Goal: Task Accomplishment & Management: Use online tool/utility

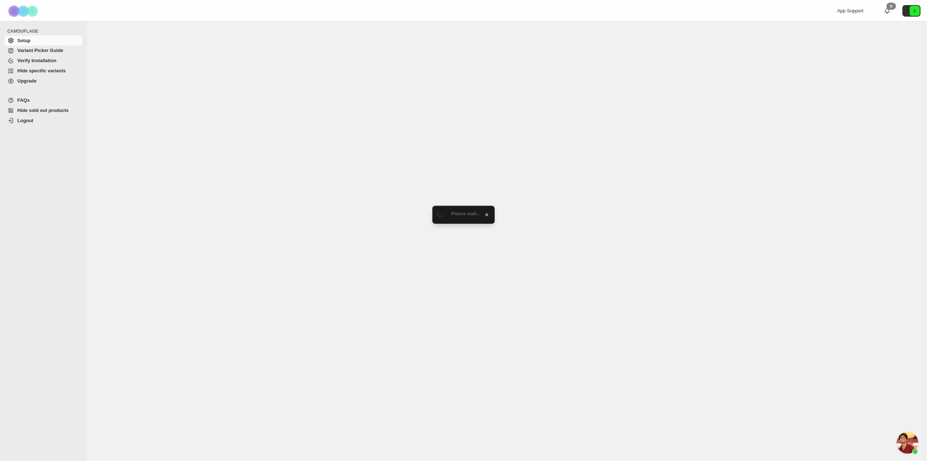
scroll to position [708, 0]
select select "******"
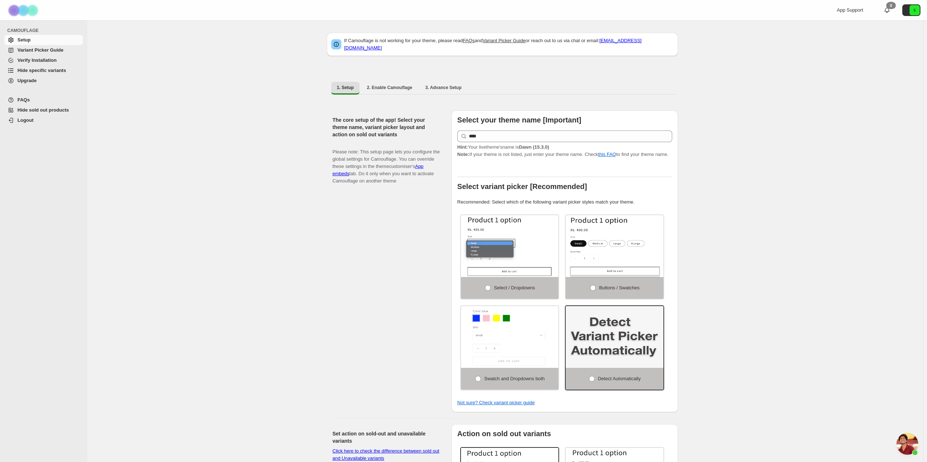
click at [42, 69] on span "Hide specific variants" at bounding box center [41, 70] width 49 height 5
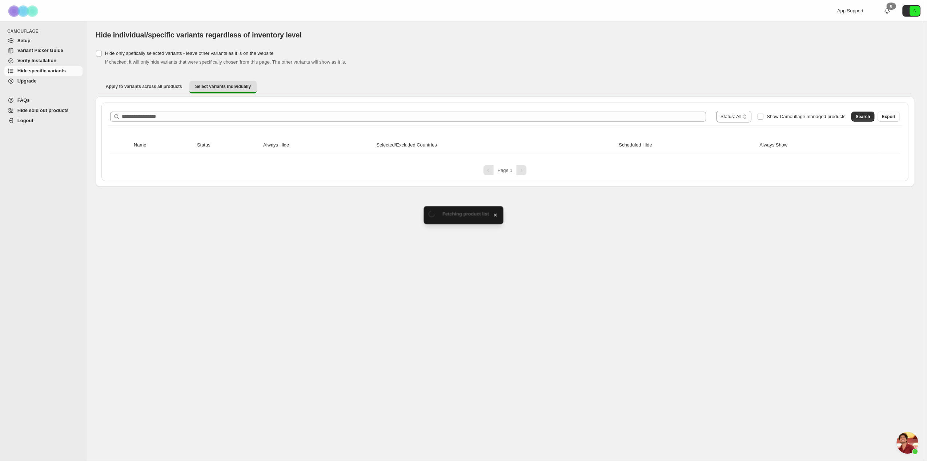
scroll to position [708, 0]
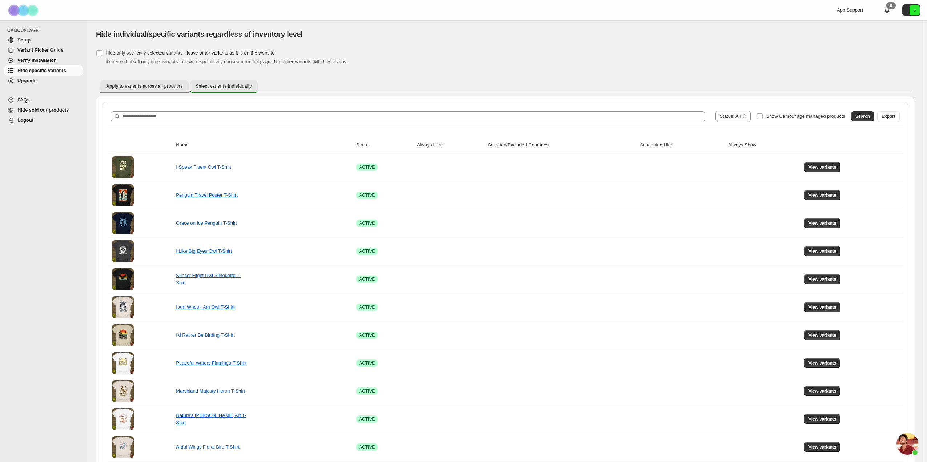
click at [145, 86] on span "Apply to variants across all products" at bounding box center [144, 86] width 77 height 6
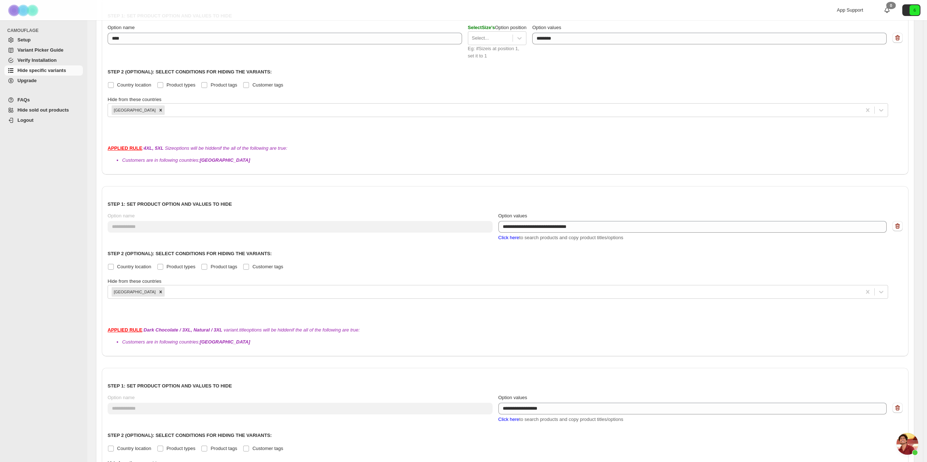
scroll to position [1197, 0]
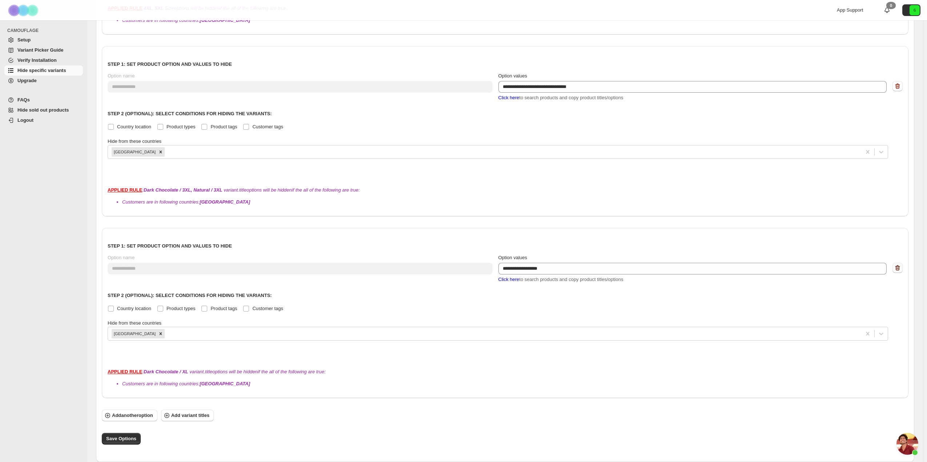
click at [898, 268] on icon "button" at bounding box center [898, 268] width 1 height 2
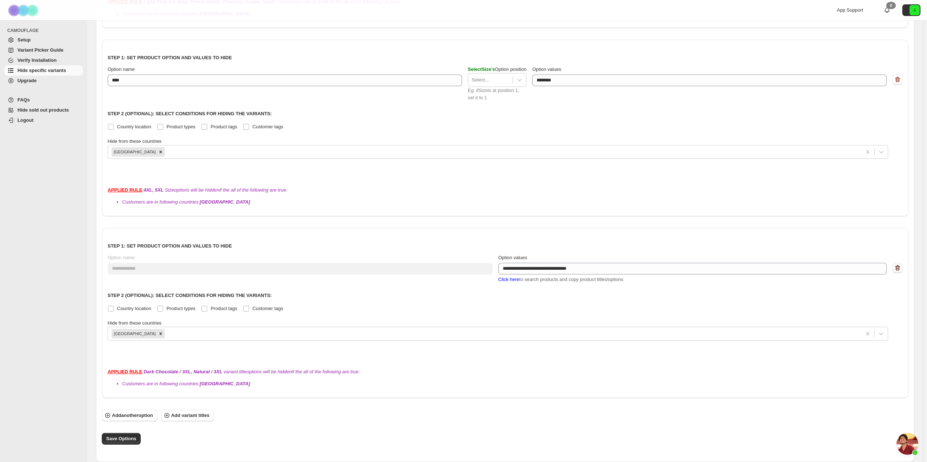
click at [900, 266] on icon "button" at bounding box center [897, 267] width 5 height 5
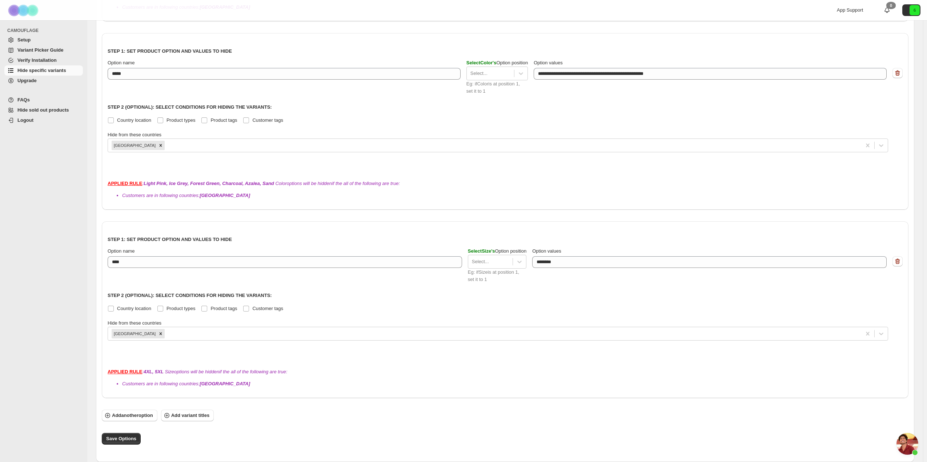
scroll to position [834, 0]
click at [23, 40] on span "Setup" at bounding box center [23, 39] width 13 height 5
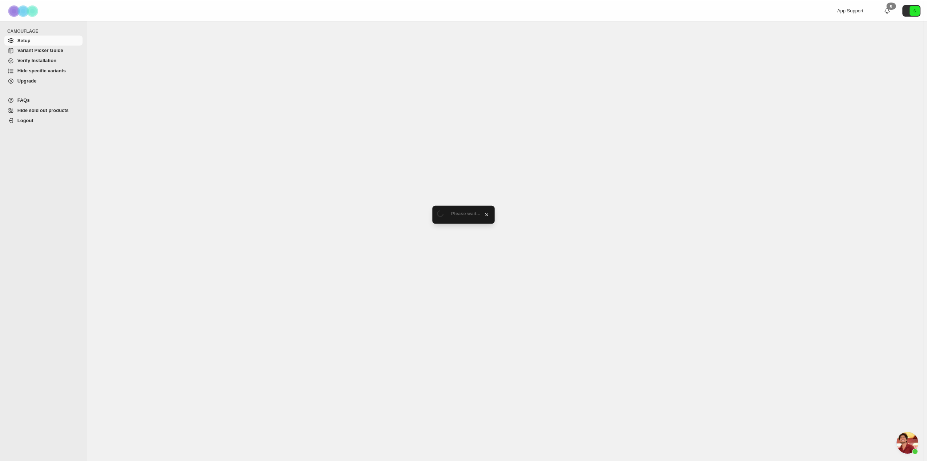
scroll to position [708, 0]
select select "******"
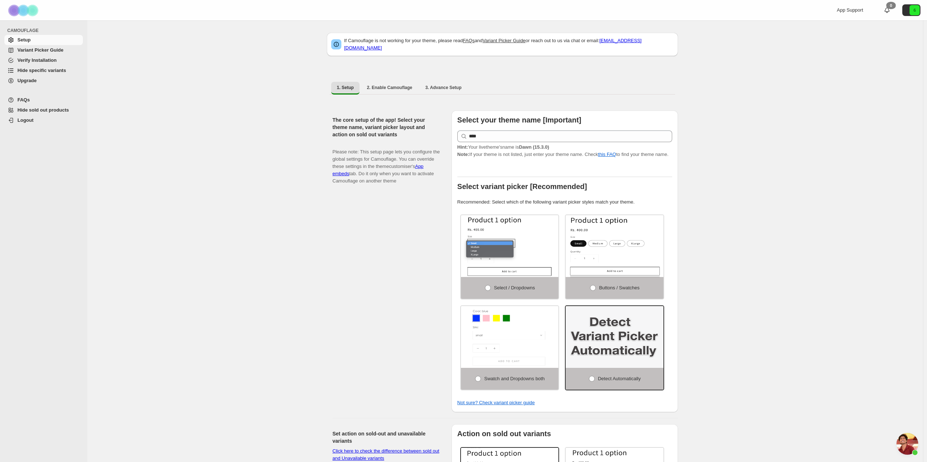
click at [50, 71] on span "Hide specific variants" at bounding box center [41, 70] width 49 height 5
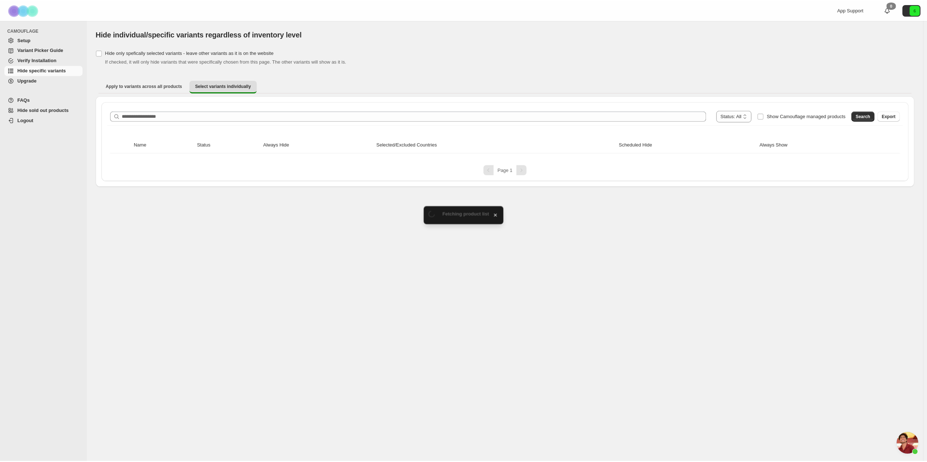
scroll to position [708, 0]
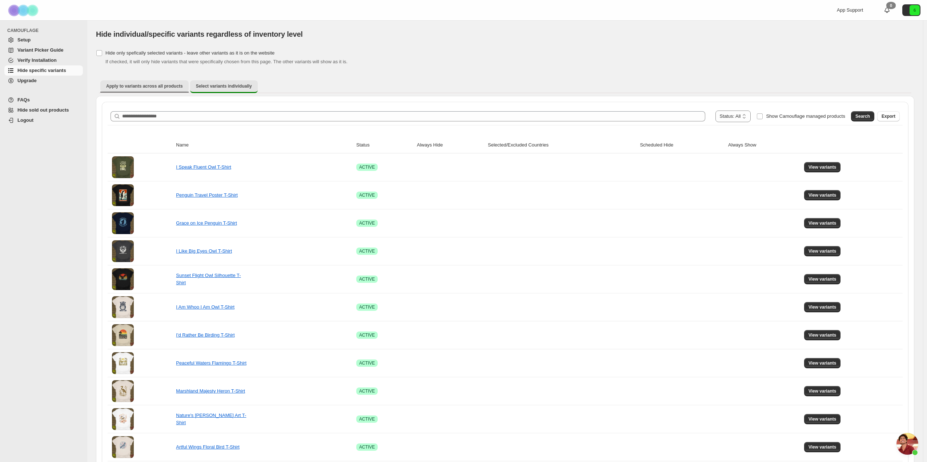
click at [144, 86] on span "Apply to variants across all products" at bounding box center [144, 86] width 77 height 6
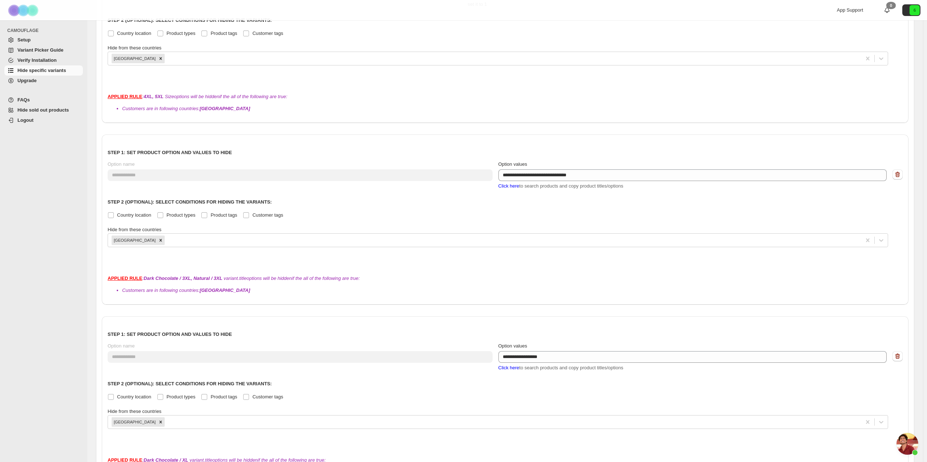
scroll to position [1197, 0]
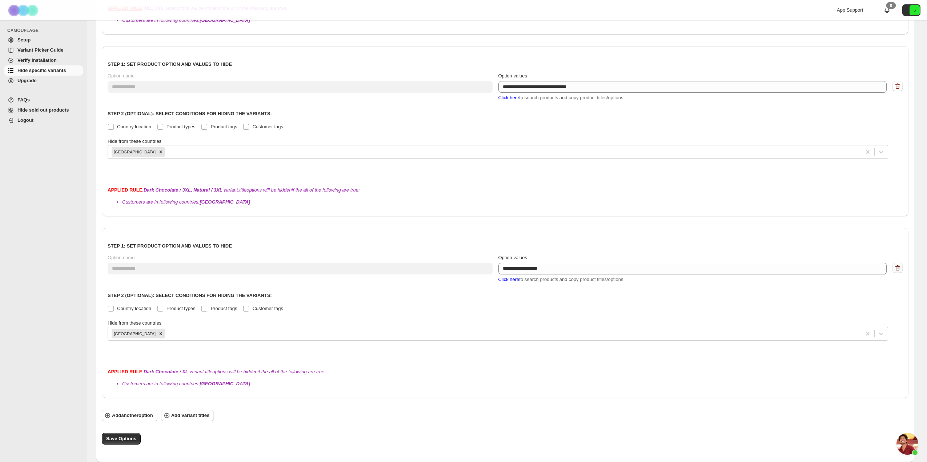
click at [900, 267] on icon "button" at bounding box center [897, 267] width 5 height 5
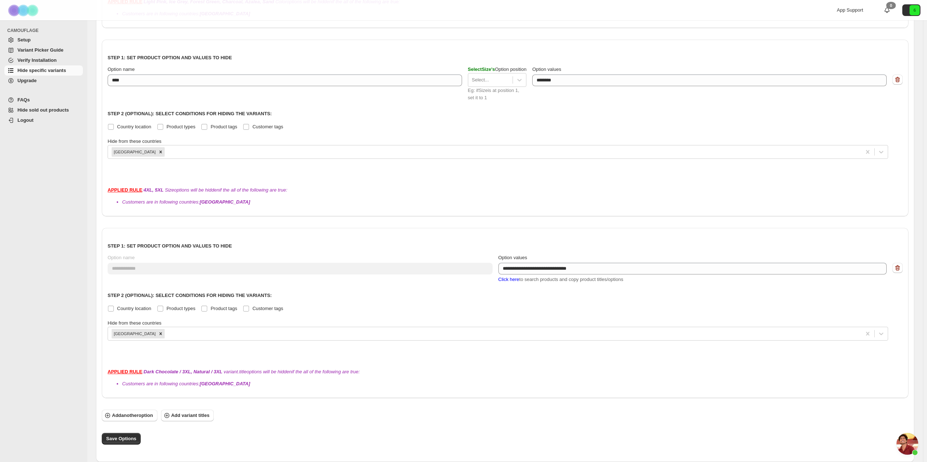
scroll to position [1016, 0]
click at [113, 438] on span "Save Options" at bounding box center [121, 438] width 30 height 7
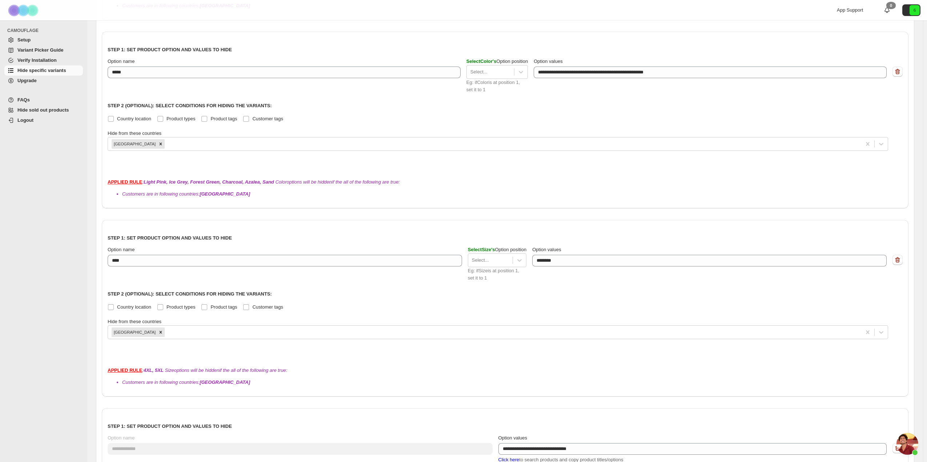
scroll to position [834, 0]
